Goal: Navigation & Orientation: Go to known website

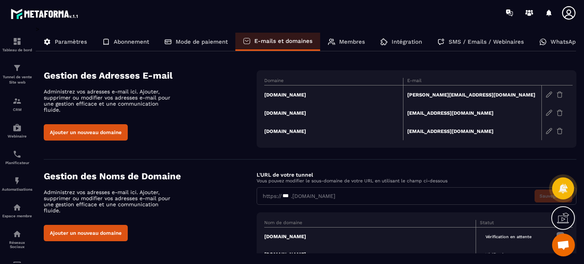
click at [566, 13] on icon at bounding box center [569, 12] width 15 height 15
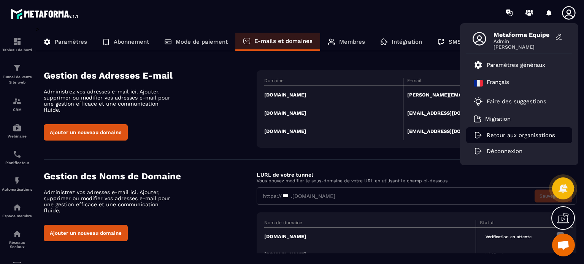
click at [500, 136] on p "Retour aux organisations" at bounding box center [521, 135] width 68 height 7
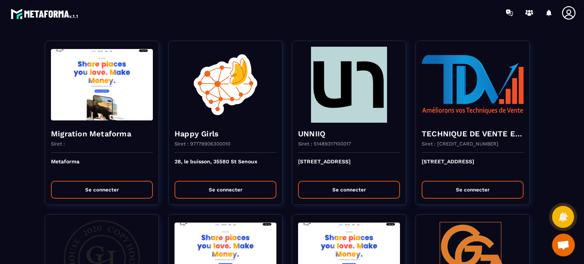
click at [288, 30] on section "Migration Metaforma Siret : Metaforma Se connecter Happy Girls Siret : 97779906…" at bounding box center [292, 144] width 584 height 239
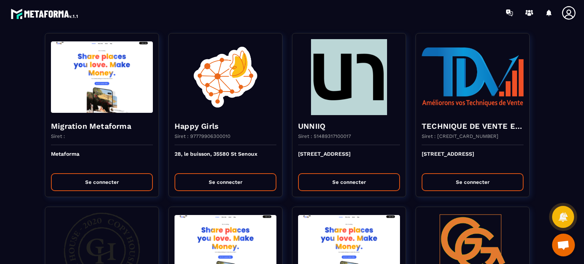
click at [279, 22] on div at bounding box center [336, 12] width 495 height 25
click at [288, 15] on div at bounding box center [336, 12] width 495 height 25
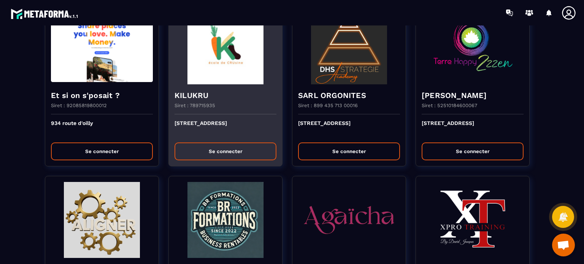
scroll to position [380, 0]
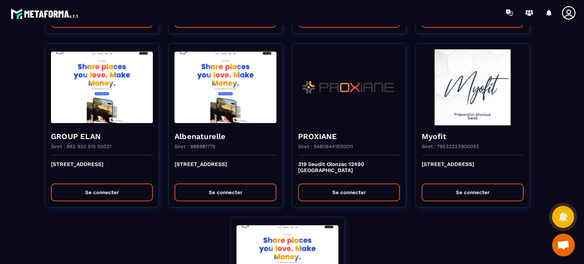
scroll to position [1917, 0]
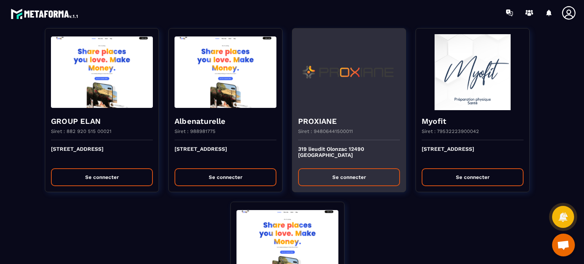
click at [337, 180] on button "Se connecter" at bounding box center [349, 178] width 102 height 18
